Goal: Task Accomplishment & Management: Manage account settings

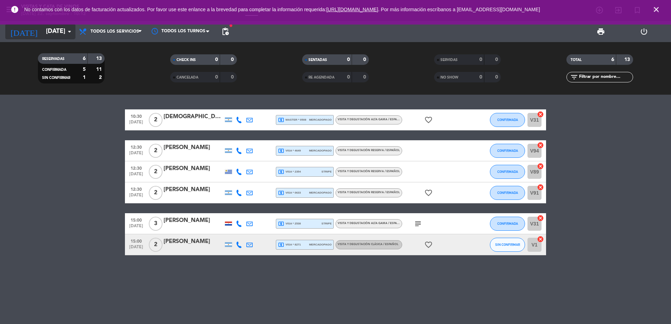
click at [42, 31] on input "[DATE]" at bounding box center [82, 32] width 81 height 14
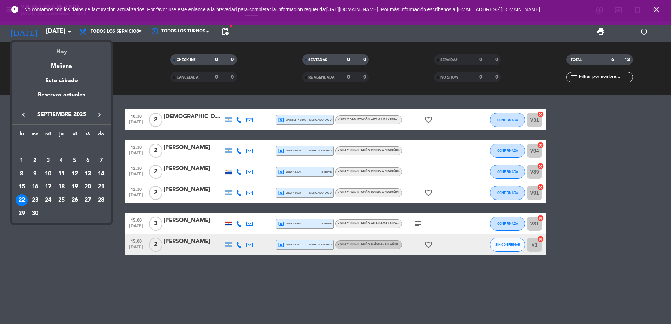
click at [52, 46] on div "Hoy" at bounding box center [61, 49] width 98 height 14
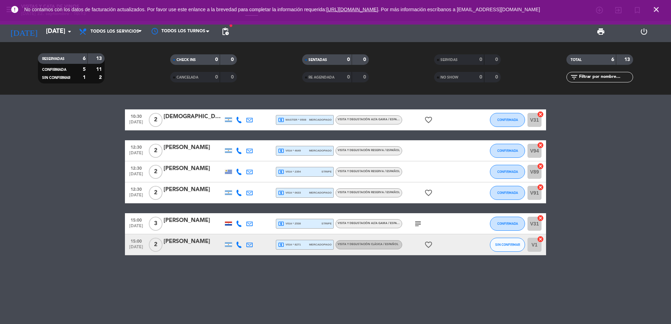
click at [654, 11] on icon "close" at bounding box center [656, 9] width 8 height 8
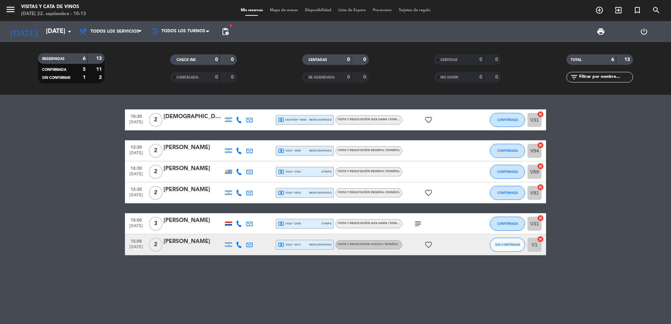
click at [415, 217] on div "subject" at bounding box center [433, 223] width 63 height 21
click at [415, 224] on icon "subject" at bounding box center [418, 224] width 8 height 8
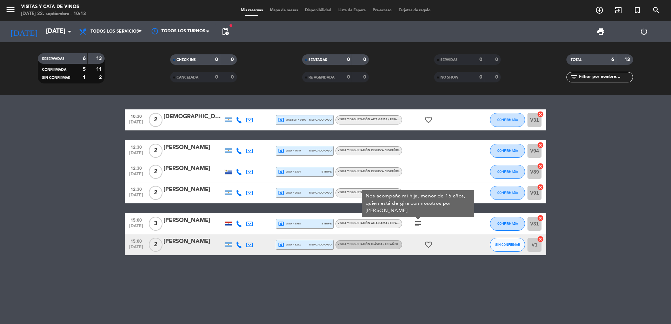
click at [466, 263] on div "10:30 [DATE] 2 [PERSON_NAME] local_atm master * 0508 mercadopago VISITA Y DEGUS…" at bounding box center [335, 210] width 671 height 230
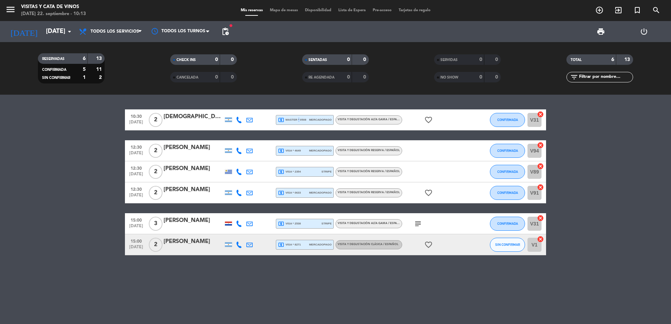
click at [298, 120] on span "local_atm master * 0508" at bounding box center [292, 120] width 28 height 6
click at [61, 148] on bookings-row "10:30 [DATE] 2 [PERSON_NAME] local_atm master * 0508 mercadopago VISITA Y DEGUS…" at bounding box center [335, 182] width 671 height 146
click at [228, 31] on span "pending_actions" at bounding box center [225, 31] width 8 height 8
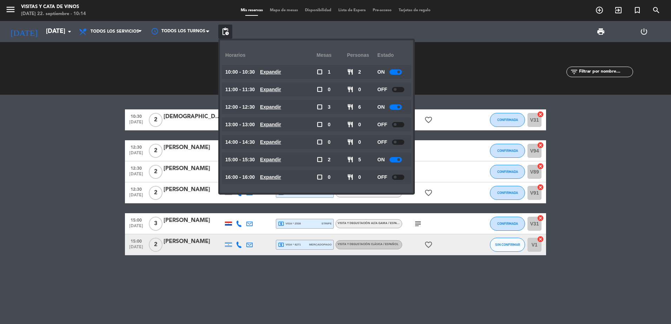
click at [64, 166] on bookings-row "10:30 [DATE] 2 [PERSON_NAME] local_atm master * 0508 mercadopago VISITA Y DEGUS…" at bounding box center [335, 182] width 671 height 146
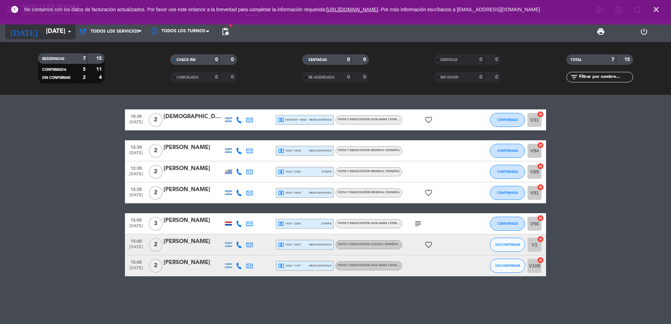
click at [38, 36] on div "[DATE] [DATE] arrow_drop_down" at bounding box center [40, 31] width 70 height 15
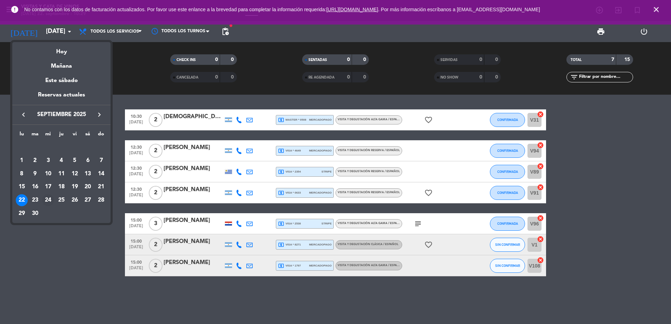
click at [47, 200] on div "24" at bounding box center [48, 200] width 12 height 12
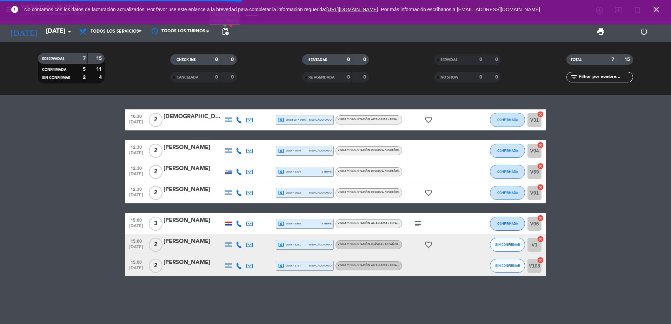
click at [226, 33] on span "pending_actions" at bounding box center [225, 31] width 8 height 8
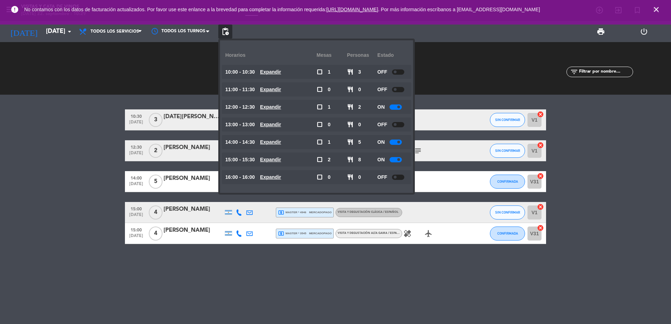
click at [226, 33] on span "pending_actions" at bounding box center [225, 31] width 8 height 8
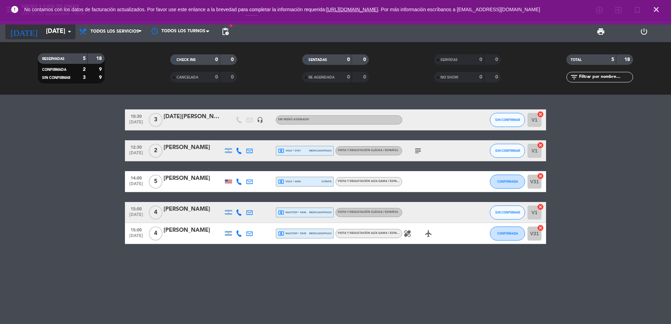
click at [58, 39] on div "[DATE] [DATE] arrow_drop_down" at bounding box center [40, 31] width 70 height 15
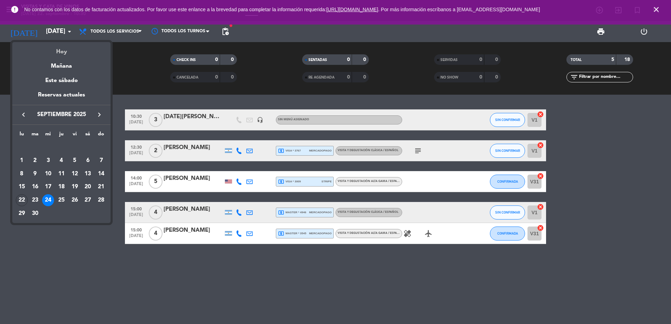
click at [67, 51] on div "Hoy" at bounding box center [61, 49] width 98 height 14
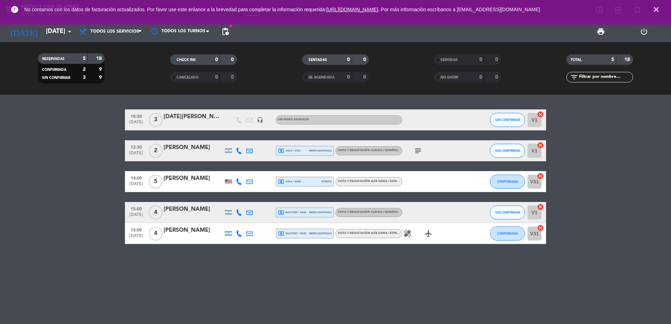
type input "[DATE]"
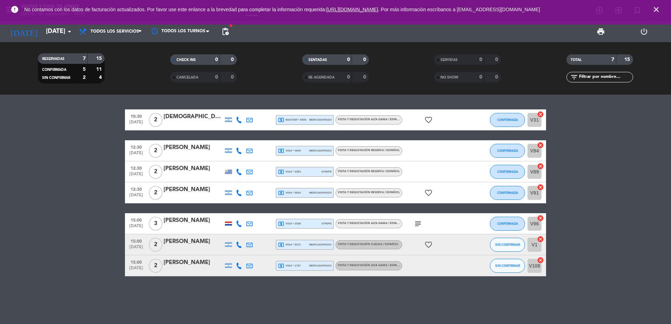
click at [656, 12] on icon "close" at bounding box center [656, 9] width 8 height 8
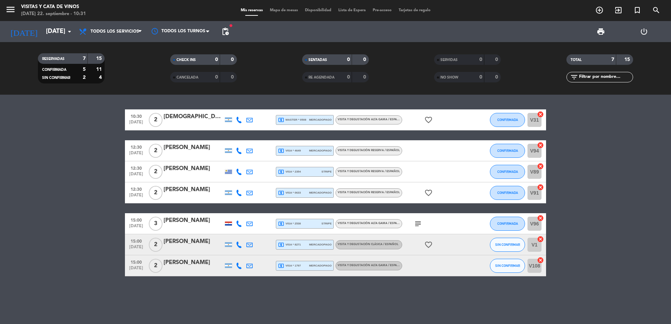
click at [301, 120] on span "local_atm master * 0508" at bounding box center [292, 120] width 28 height 6
click at [378, 120] on span "VISITA Y DEGUSTACIÓN ALTA GAMA / ESPAÑOL" at bounding box center [371, 119] width 66 height 3
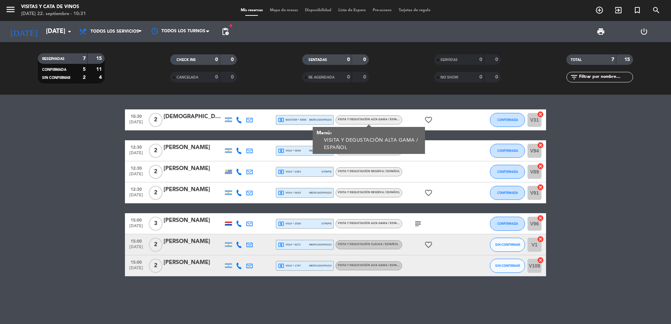
click at [287, 118] on span "local_atm master * 0508" at bounding box center [292, 120] width 28 height 6
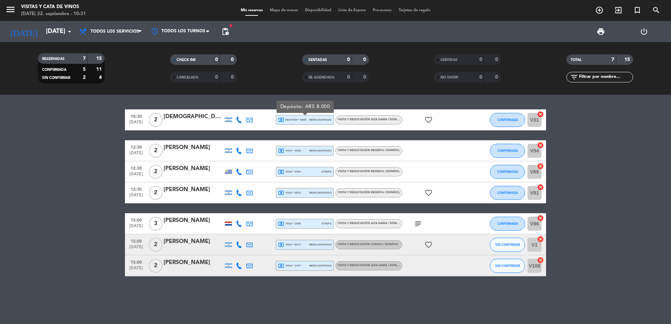
click at [368, 122] on div "VISITA Y DEGUSTACIÓN ALTA GAMA / ESPAÑOL" at bounding box center [370, 120] width 64 height 5
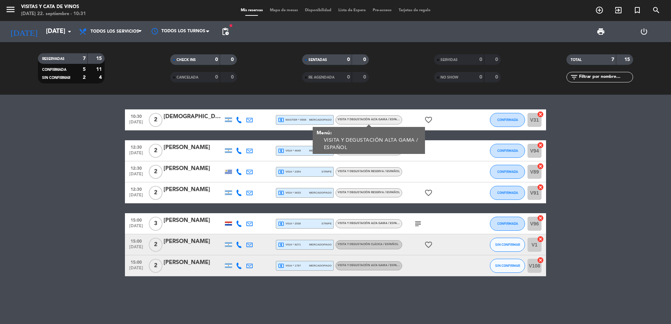
click at [305, 122] on span "local_atm master * 0508" at bounding box center [292, 120] width 28 height 6
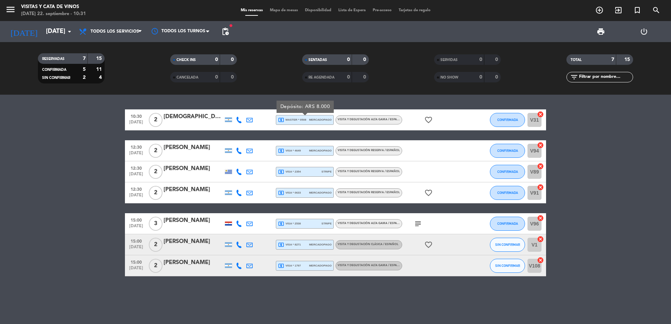
click at [375, 121] on div "VISITA Y DEGUSTACIÓN ALTA GAMA / ESPAÑOL" at bounding box center [370, 120] width 64 height 5
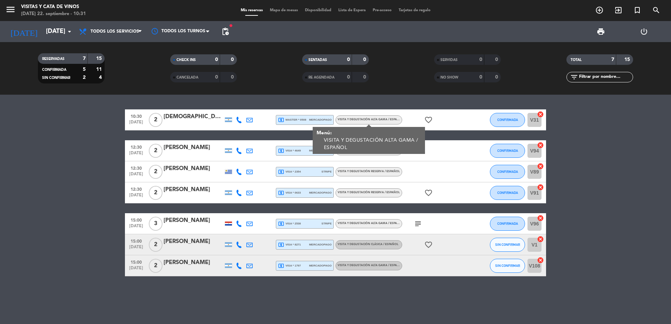
click at [309, 121] on span "mercadopago" at bounding box center [320, 120] width 22 height 5
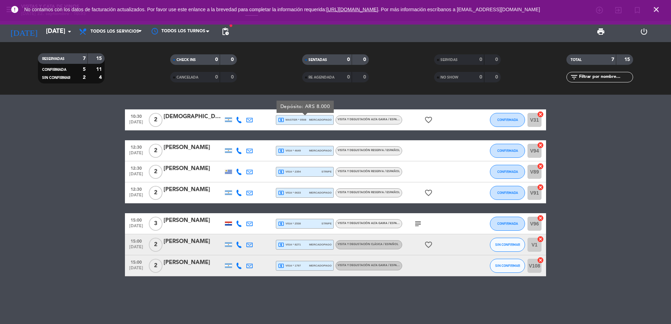
click at [428, 193] on icon "favorite_border" at bounding box center [428, 193] width 8 height 8
click at [434, 133] on div "10:30 [DATE] 2 [PERSON_NAME] local_atm master * 0508 mercadopago VISITA Y DEGUS…" at bounding box center [335, 192] width 421 height 167
click at [59, 33] on input "[DATE]" at bounding box center [82, 32] width 81 height 14
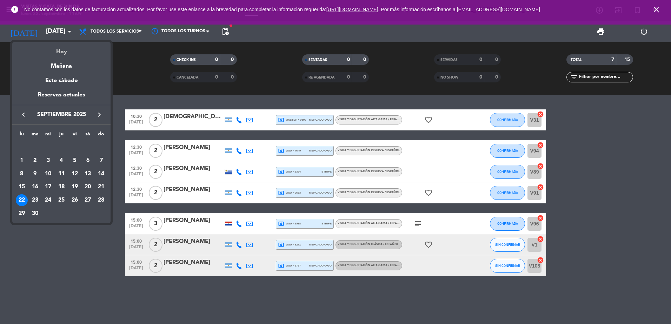
click at [76, 50] on div "Hoy" at bounding box center [61, 49] width 98 height 14
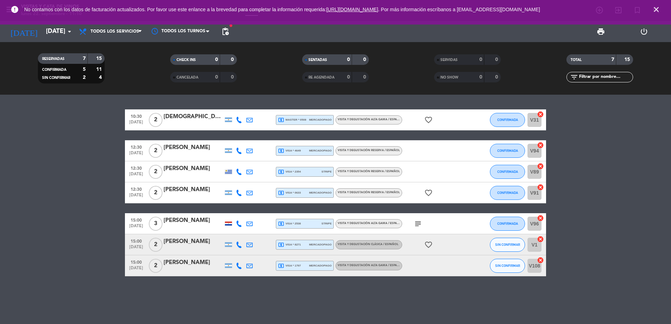
click at [656, 13] on icon "close" at bounding box center [656, 9] width 8 height 8
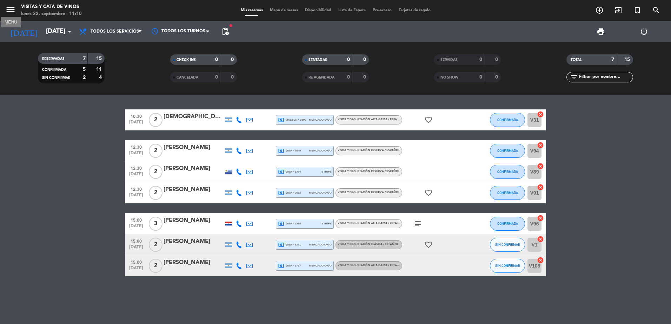
drag, startPoint x: 9, startPoint y: 9, endPoint x: 39, endPoint y: 83, distance: 79.5
click at [9, 9] on icon "menu" at bounding box center [10, 9] width 11 height 11
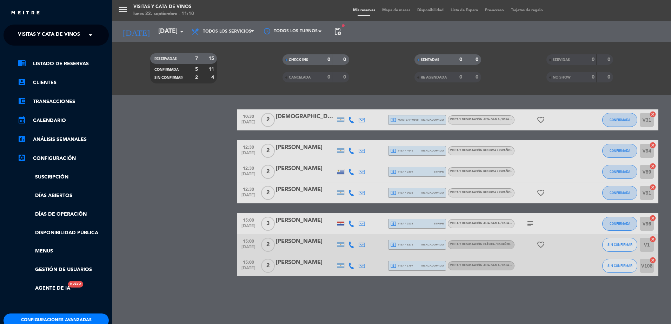
click at [64, 40] on span "Visitas y Cata de Vinos" at bounding box center [49, 35] width 62 height 15
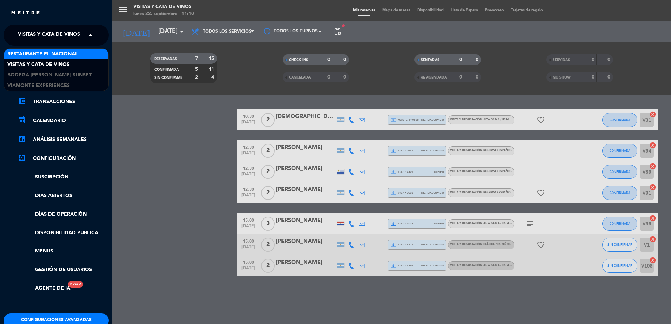
click at [61, 57] on span "Restaurante El Nacional" at bounding box center [42, 54] width 71 height 8
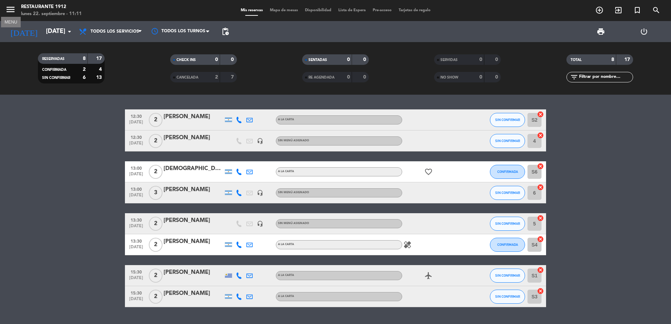
click at [5, 12] on icon "menu" at bounding box center [10, 9] width 11 height 11
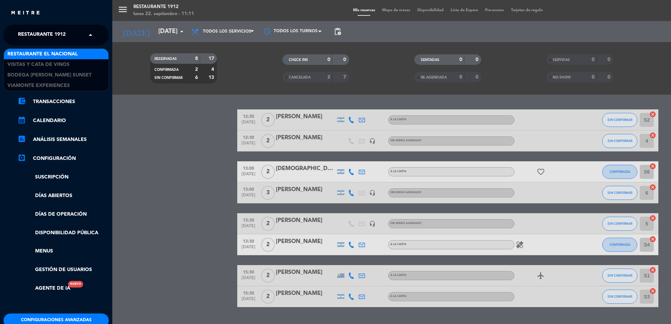
click at [71, 42] on div "× Restaurante 1912" at bounding box center [45, 35] width 61 height 15
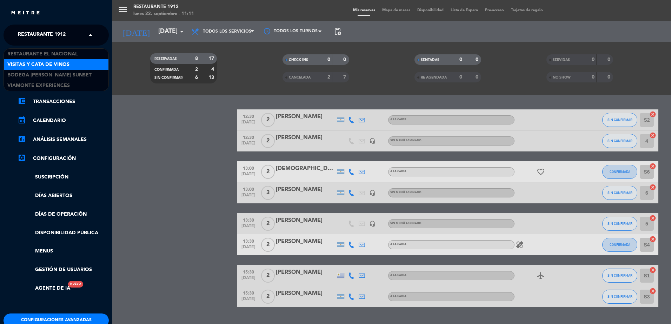
click at [67, 65] on span "Visitas y Cata de Vinos" at bounding box center [38, 65] width 62 height 8
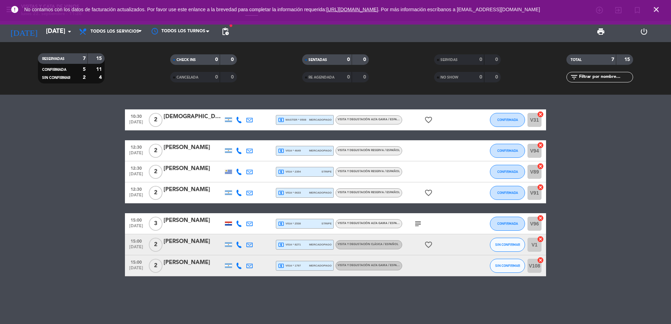
click at [659, 9] on icon "close" at bounding box center [656, 9] width 8 height 8
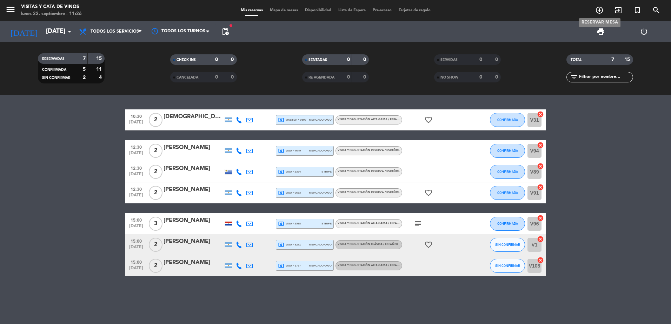
click at [602, 10] on icon "add_circle_outline" at bounding box center [599, 10] width 8 height 8
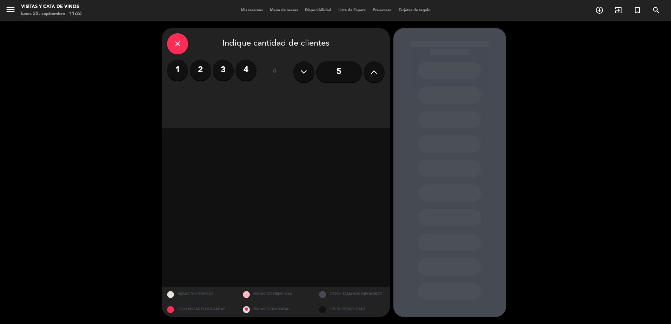
click at [181, 44] on icon "close" at bounding box center [177, 44] width 8 height 8
